Goal: Entertainment & Leisure: Consume media (video, audio)

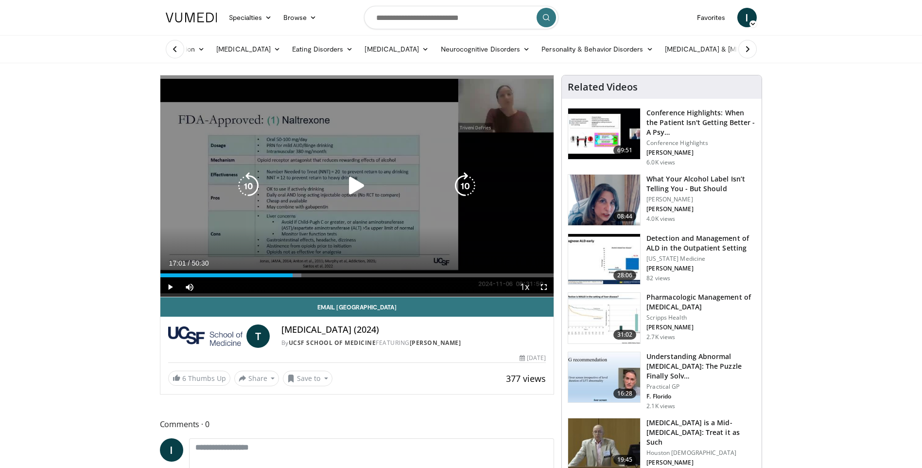
click at [351, 173] on icon "Video Player" at bounding box center [356, 185] width 27 height 27
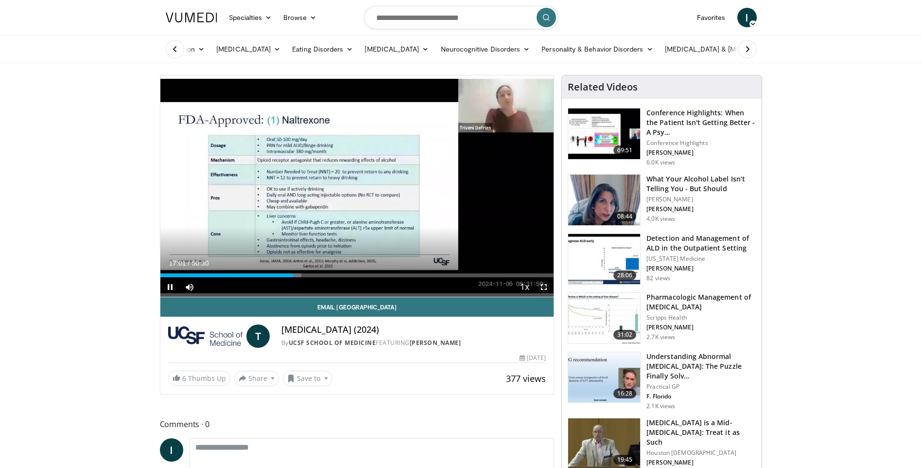
click at [545, 291] on span "Video Player" at bounding box center [543, 286] width 19 height 19
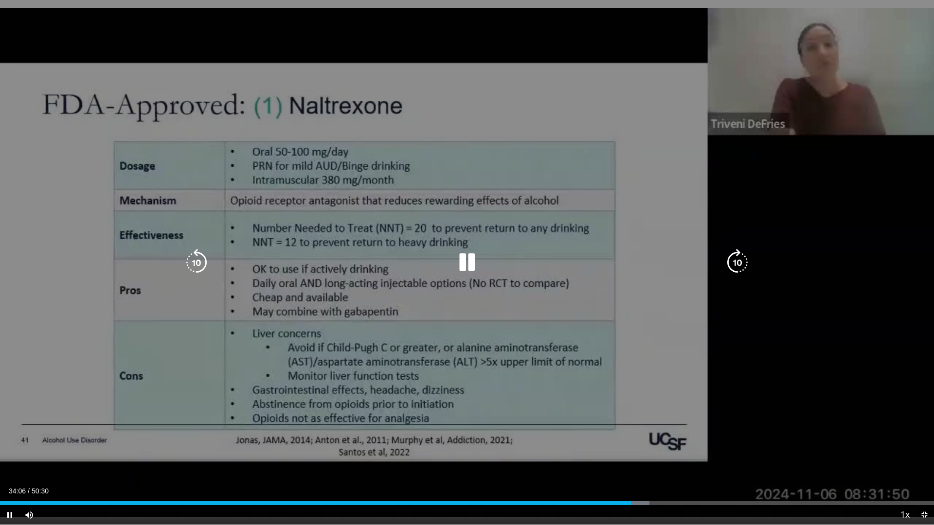
click at [467, 263] on icon "Video Player" at bounding box center [466, 262] width 27 height 27
click at [306, 31] on div "10 seconds Tap to unmute" at bounding box center [467, 262] width 934 height 525
click at [469, 257] on icon "Video Player" at bounding box center [466, 262] width 27 height 27
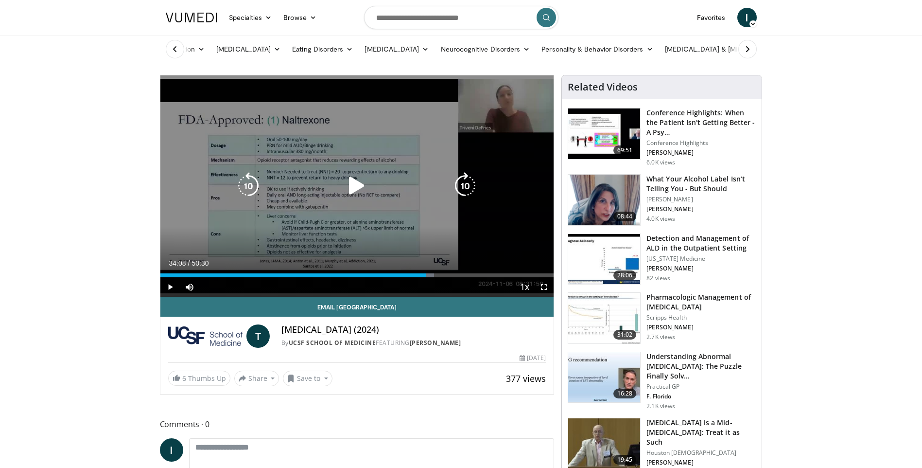
drag, startPoint x: 358, startPoint y: 185, endPoint x: 465, endPoint y: 194, distance: 106.9
click at [358, 185] on icon "Video Player" at bounding box center [356, 185] width 27 height 27
drag, startPoint x: 544, startPoint y: 285, endPoint x: 814, endPoint y: 333, distance: 274.1
click at [544, 285] on span "Video Player" at bounding box center [543, 286] width 19 height 19
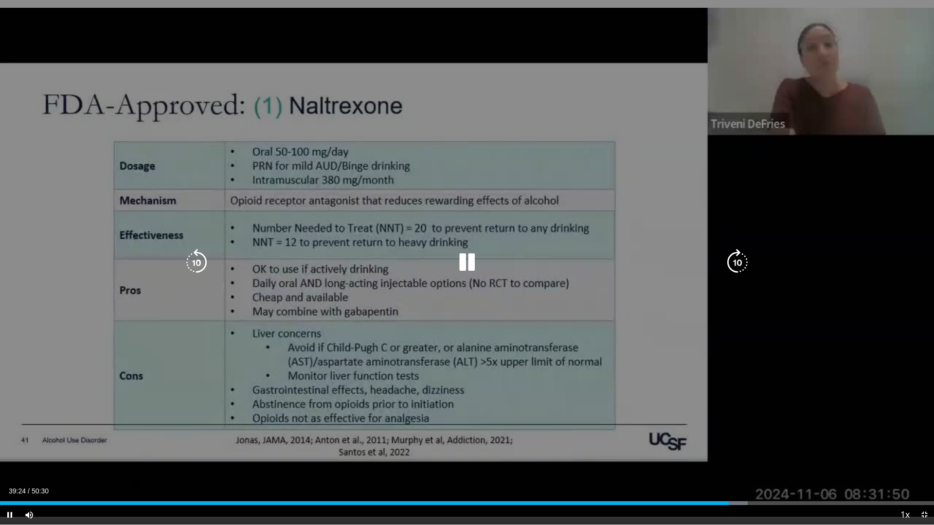
click at [471, 264] on icon "Video Player" at bounding box center [466, 262] width 27 height 27
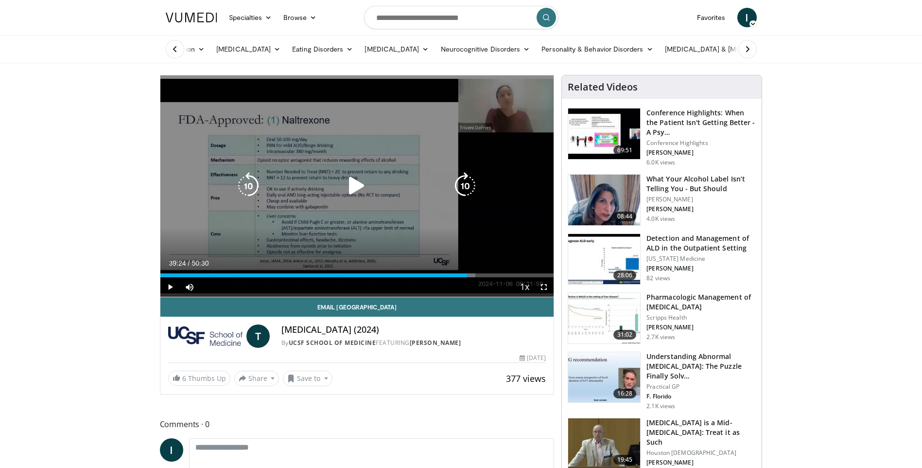
click at [365, 185] on icon "Video Player" at bounding box center [356, 185] width 27 height 27
drag, startPoint x: 540, startPoint y: 285, endPoint x: 542, endPoint y: 321, distance: 36.0
click at [540, 285] on span "Video Player" at bounding box center [543, 286] width 19 height 19
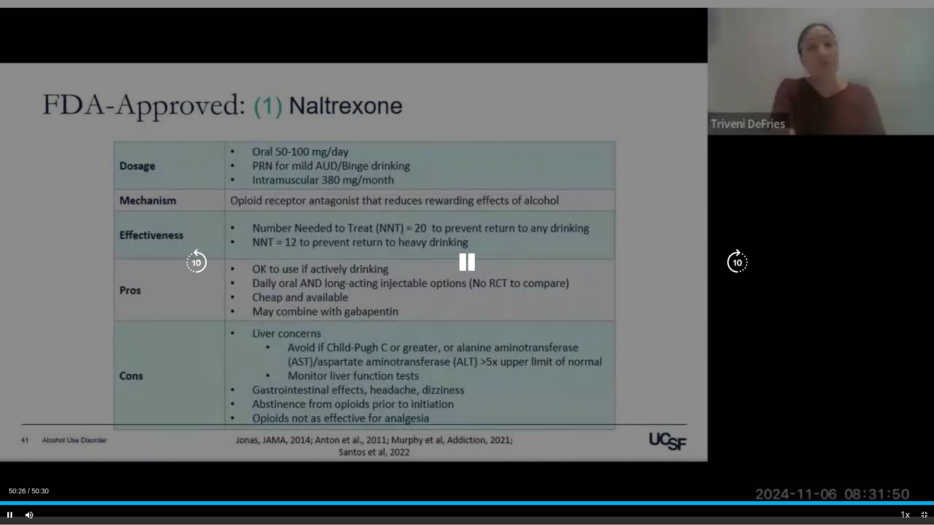
click at [465, 260] on icon "Video Player" at bounding box center [466, 262] width 27 height 27
